Goal: Task Accomplishment & Management: Use online tool/utility

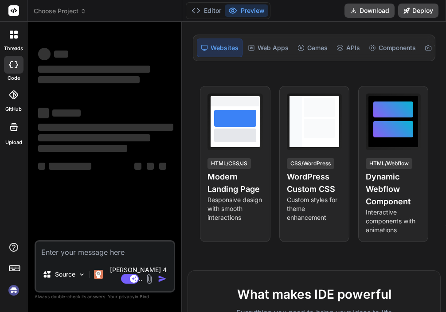
scroll to position [104, 0]
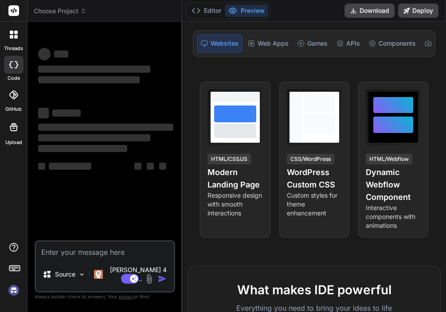
type textarea "x"
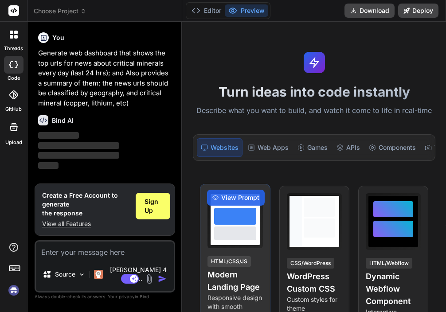
click at [238, 212] on div at bounding box center [235, 216] width 43 height 17
click at [240, 197] on span "View Prompt" at bounding box center [240, 197] width 38 height 9
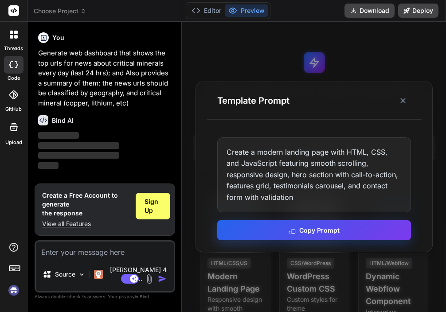
click at [237, 228] on button "Copy Prompt" at bounding box center [314, 230] width 194 height 20
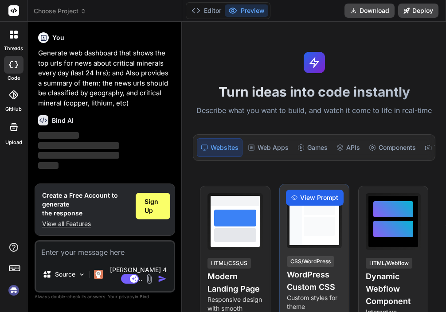
click at [298, 195] on div "View Prompt" at bounding box center [315, 198] width 58 height 16
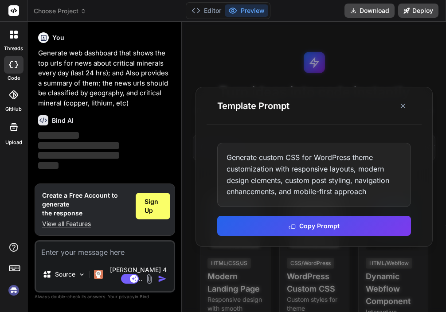
click at [378, 278] on div at bounding box center [314, 167] width 264 height 291
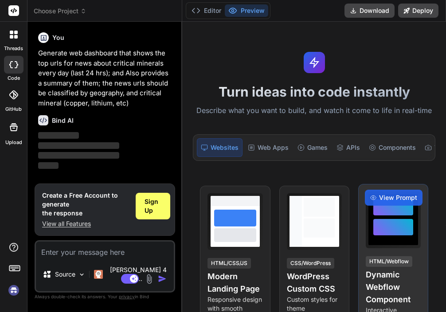
click at [378, 278] on h4 "Dynamic Webflow Component" at bounding box center [393, 287] width 55 height 37
click at [379, 258] on div "HTML/Webflow" at bounding box center [389, 261] width 47 height 11
click at [396, 196] on span "View Prompt" at bounding box center [398, 197] width 38 height 9
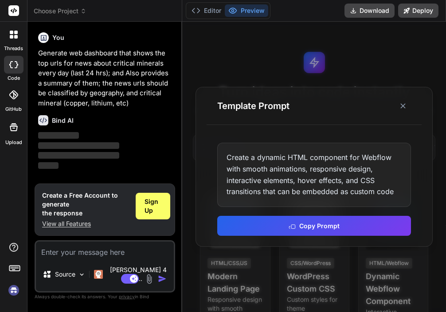
click at [343, 173] on div "Create a dynamic HTML component for Webflow with smooth animations, responsive …" at bounding box center [314, 175] width 194 height 64
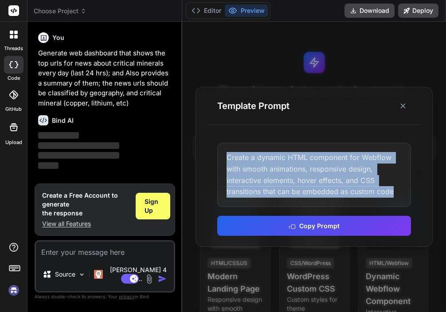
click at [343, 173] on div "Create a dynamic HTML component for Webflow with smooth animations, responsive …" at bounding box center [314, 175] width 194 height 64
copy div "Create a dynamic HTML component for Webflow with smooth animations, responsive …"
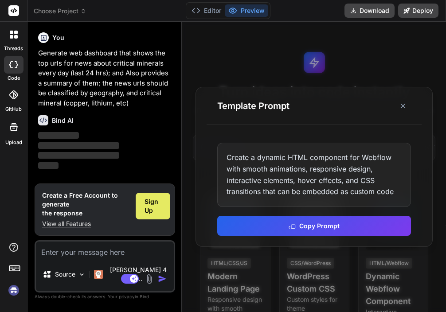
click at [149, 211] on span "Sign Up" at bounding box center [153, 206] width 17 height 18
click at [106, 79] on p "Generate web dashboard that shows the top urls for news about critical minerals…" at bounding box center [105, 78] width 135 height 60
click at [259, 11] on button "Preview" at bounding box center [246, 10] width 43 height 12
click at [237, 265] on div at bounding box center [314, 167] width 264 height 291
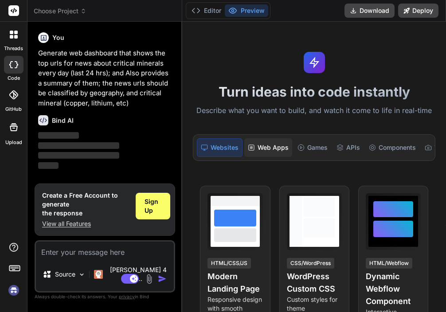
click at [282, 144] on div "Web Apps" at bounding box center [268, 147] width 48 height 19
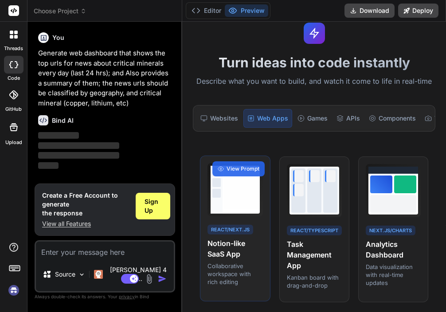
scroll to position [37, 0]
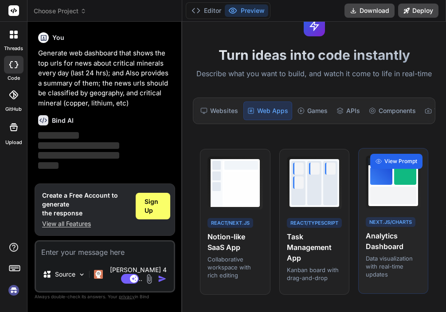
click at [394, 161] on span "View Prompt" at bounding box center [401, 161] width 33 height 8
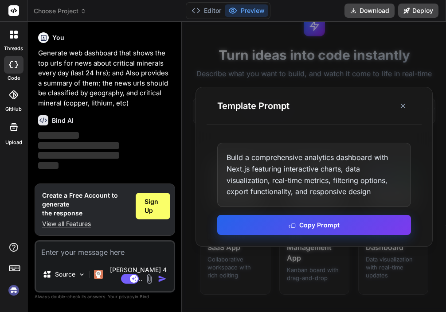
click at [346, 228] on button "Copy Prompt" at bounding box center [314, 225] width 194 height 20
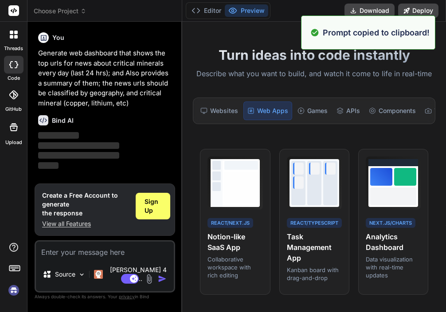
click at [88, 256] on textarea at bounding box center [105, 250] width 138 height 16
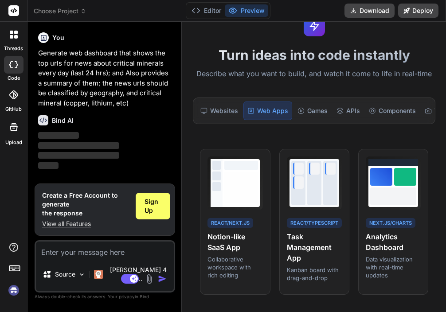
paste textarea "Build a comprehensive analytics dashboard with Next.js featuring interactive ch…"
type textarea "Build a comprehensive analytics dashboard with Next.js featuring interactive ch…"
type textarea "x"
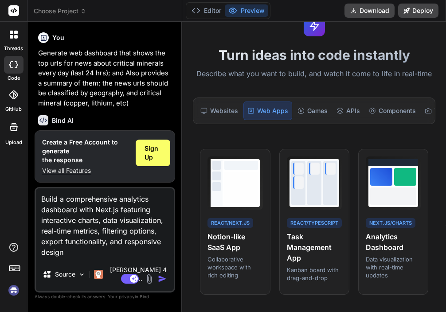
type textarea "Build a comprehensive analytics dashboard with Next.js featuring interactive ch…"
click at [163, 279] on img "button" at bounding box center [162, 279] width 9 height 9
click at [160, 283] on img "button" at bounding box center [162, 279] width 9 height 9
click at [154, 161] on span "Sign Up" at bounding box center [153, 153] width 17 height 18
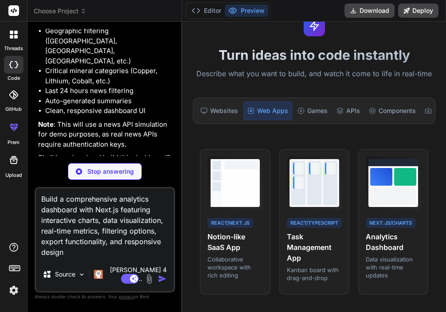
scroll to position [181, 0]
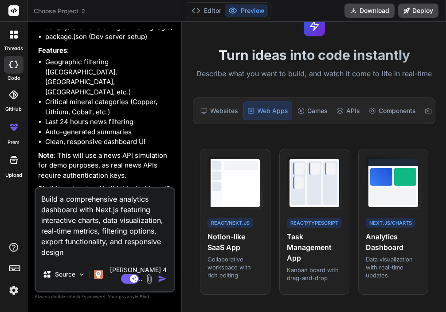
click at [130, 228] on textarea "Build a comprehensive analytics dashboard with Next.js featuring interactive ch…" at bounding box center [105, 223] width 138 height 69
click at [163, 278] on img "button" at bounding box center [162, 279] width 9 height 9
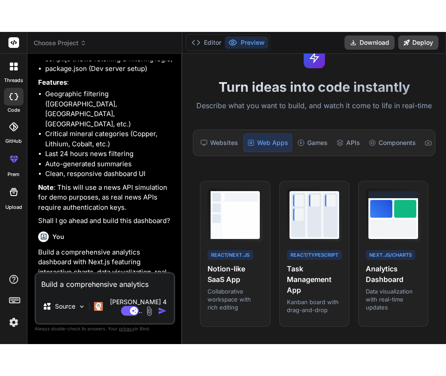
scroll to position [259, 0]
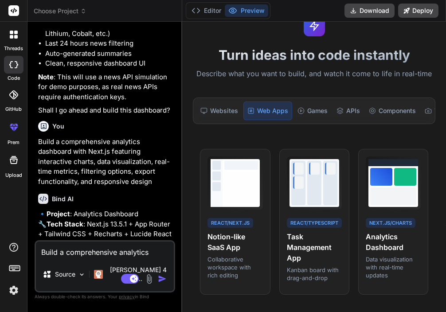
type textarea "x"
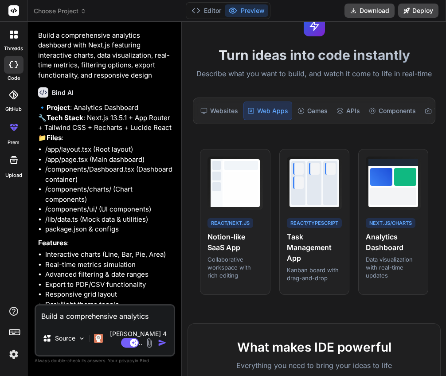
scroll to position [417, 0]
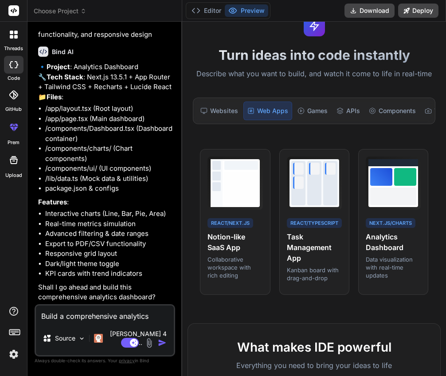
click at [161, 312] on img "button" at bounding box center [162, 343] width 9 height 9
click at [128, 312] on textarea "Build a comprehensive analytics dashboard with Next.js featuring interactive ch…" at bounding box center [105, 314] width 138 height 16
type textarea "y"
type textarea "x"
type textarea "ye"
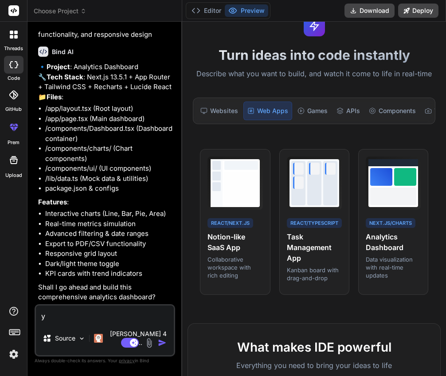
type textarea "x"
type textarea "yes"
type textarea "x"
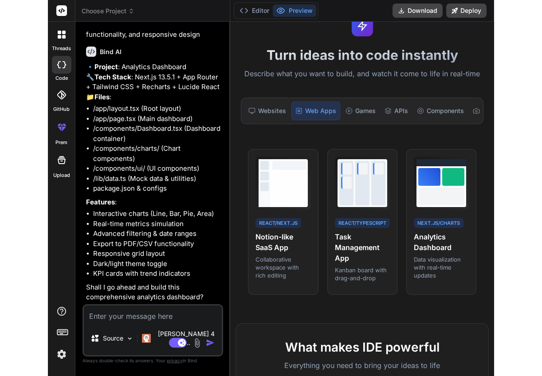
scroll to position [509, 0]
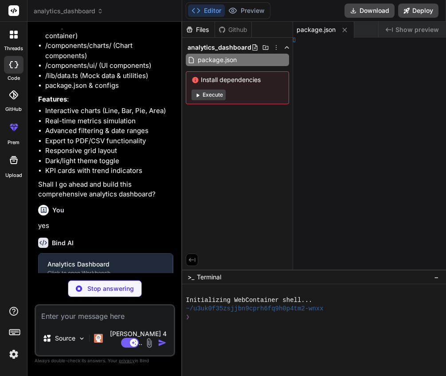
type textarea "x"
type textarea "xtConfig"
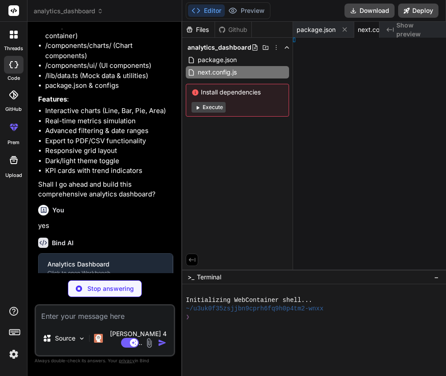
type textarea "x"
type textarea "}"
type textarea "x"
type textarea ", }, }"
type textarea "x"
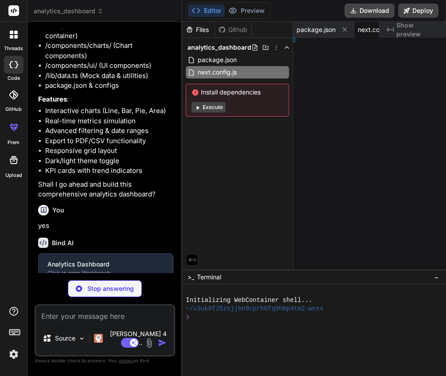
type textarea "und; } }"
type textarea "x"
type textarea "l> ) }"
type textarea "x"
type textarea "> }"
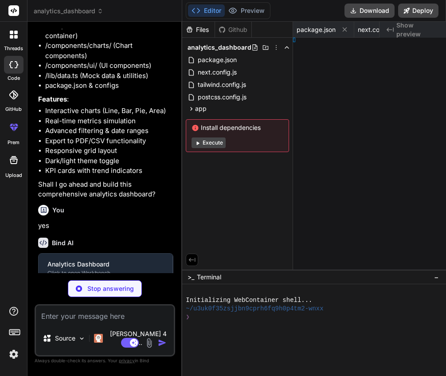
type textarea "x"
type textarea "%` }"
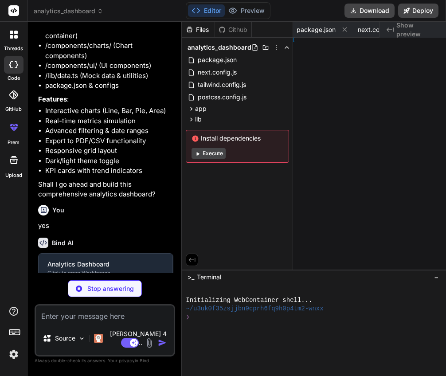
type textarea "x"
type textarea ") }"
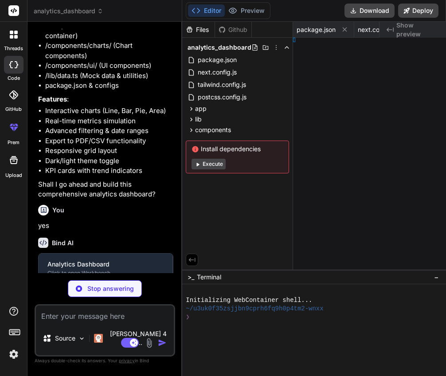
type textarea "x"
type textarea "v> ) }"
type textarea "x"
type textarea ") }"
type textarea "x"
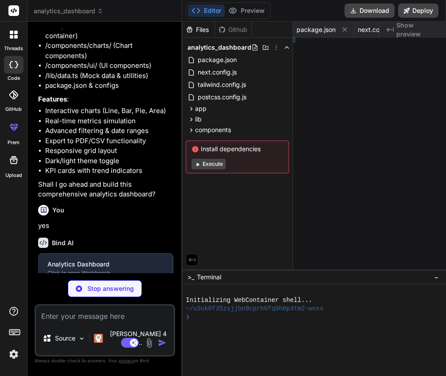
type textarea "div> ) }"
type textarea "x"
type textarea ") }"
type textarea "x"
type textarea ") }"
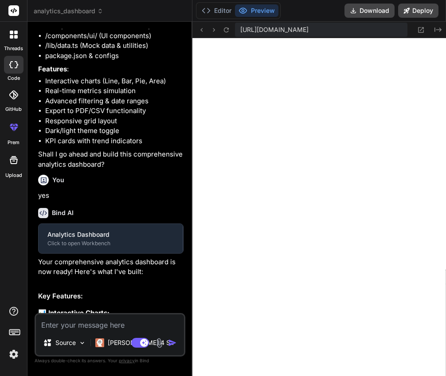
type textarea "x"
type textarea "</button> </div> </div> </div> ) }"
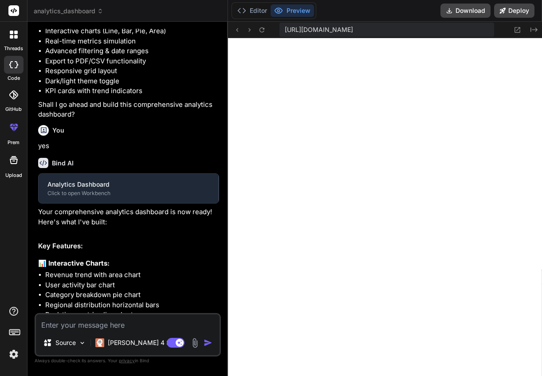
scroll to position [469, 0]
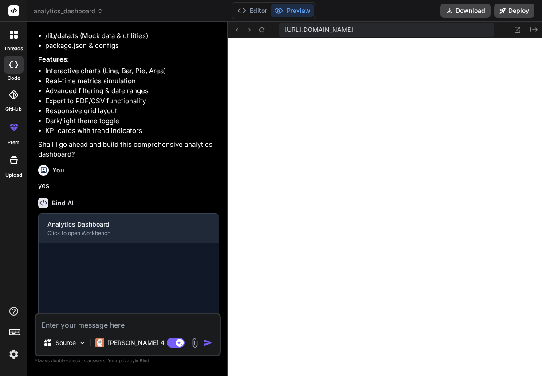
type textarea "x"
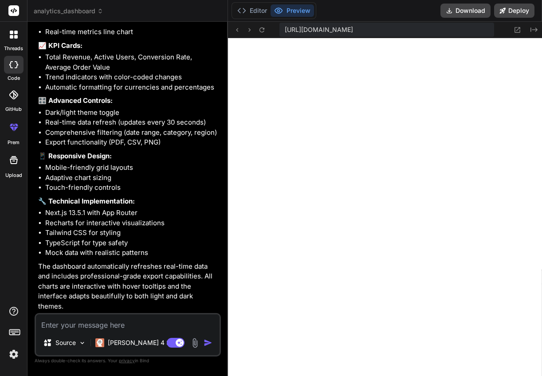
scroll to position [1182, 0]
click at [71, 312] on textarea at bounding box center [128, 323] width 184 height 16
paste textarea "Generate an interactive web dashboard that shows the top urls for news about cr…"
type textarea "Generate an interactive web dashboard that shows the top urls for news about cr…"
type textarea "x"
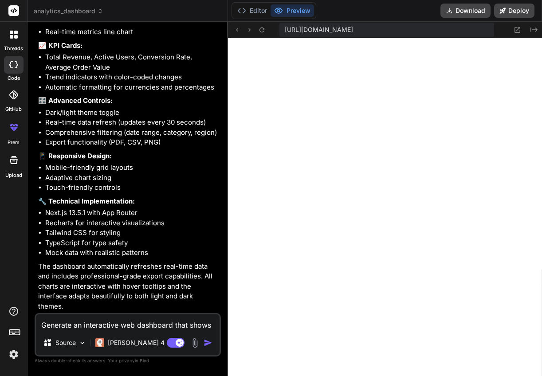
scroll to position [22, 0]
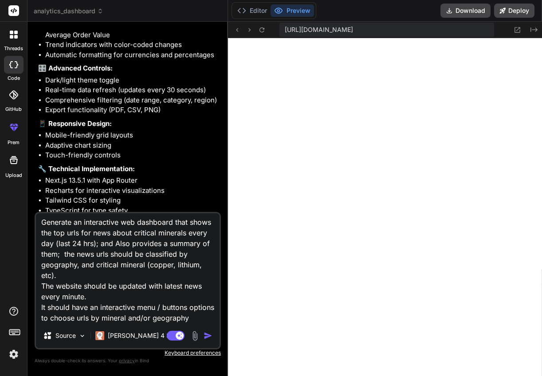
type textarea "Generate an interactive web dashboard that shows the top urls for news about cr…"
click at [212, 312] on div "Agent Mode. When this toggle is activated, AI automatically makes decisions, re…" at bounding box center [190, 336] width 51 height 11
click at [209, 312] on img "button" at bounding box center [208, 335] width 9 height 9
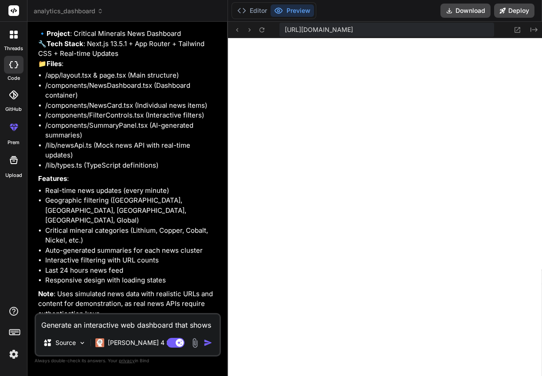
scroll to position [1630, 0]
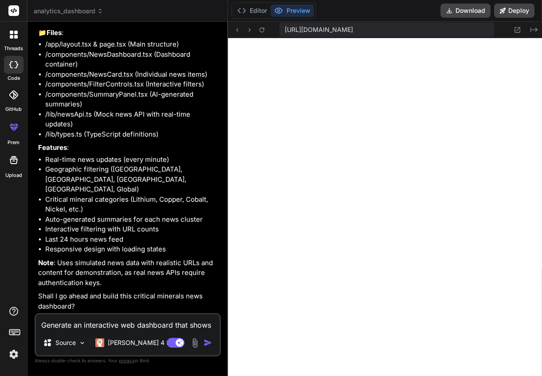
click at [303, 12] on button "Preview" at bounding box center [292, 10] width 43 height 12
click at [299, 9] on button "Preview" at bounding box center [292, 10] width 43 height 12
click at [446, 8] on button "Deploy" at bounding box center [514, 11] width 40 height 14
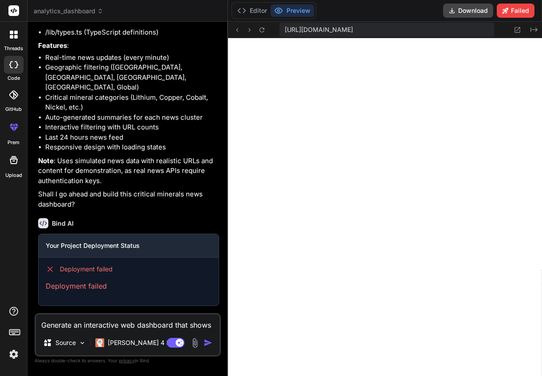
scroll to position [1732, 0]
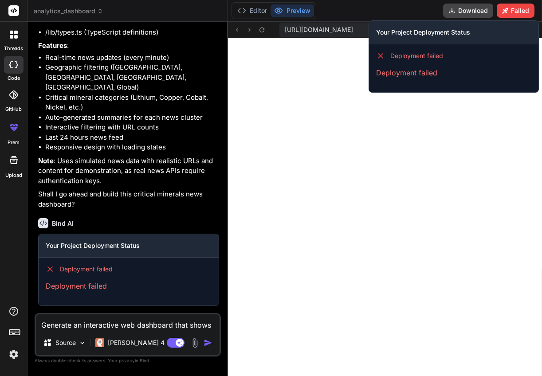
click at [446, 9] on button "Failed" at bounding box center [516, 11] width 38 height 14
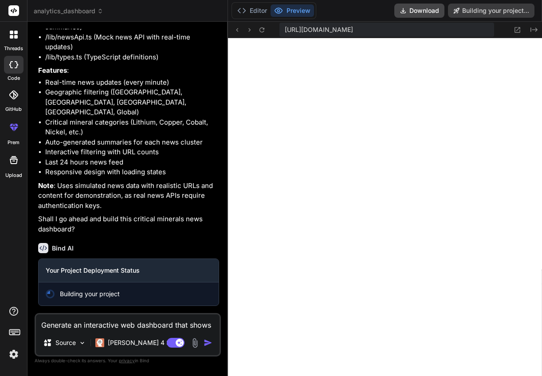
type textarea "x"
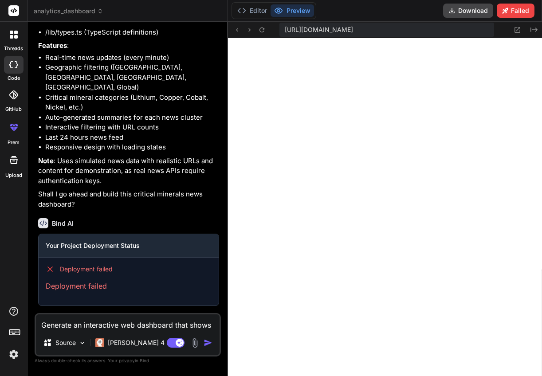
scroll to position [1732, 0]
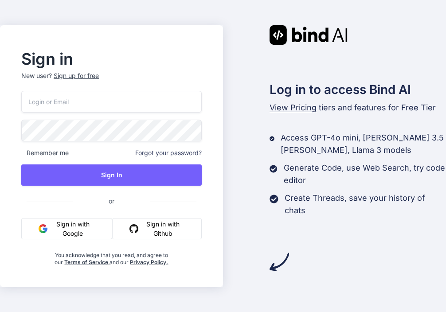
click at [75, 225] on button "Sign in with Google" at bounding box center [66, 228] width 91 height 21
click at [83, 225] on button "Sign in with Google" at bounding box center [66, 228] width 91 height 21
click at [89, 227] on button "Sign in with Google" at bounding box center [66, 228] width 91 height 21
